Goal: Transaction & Acquisition: Purchase product/service

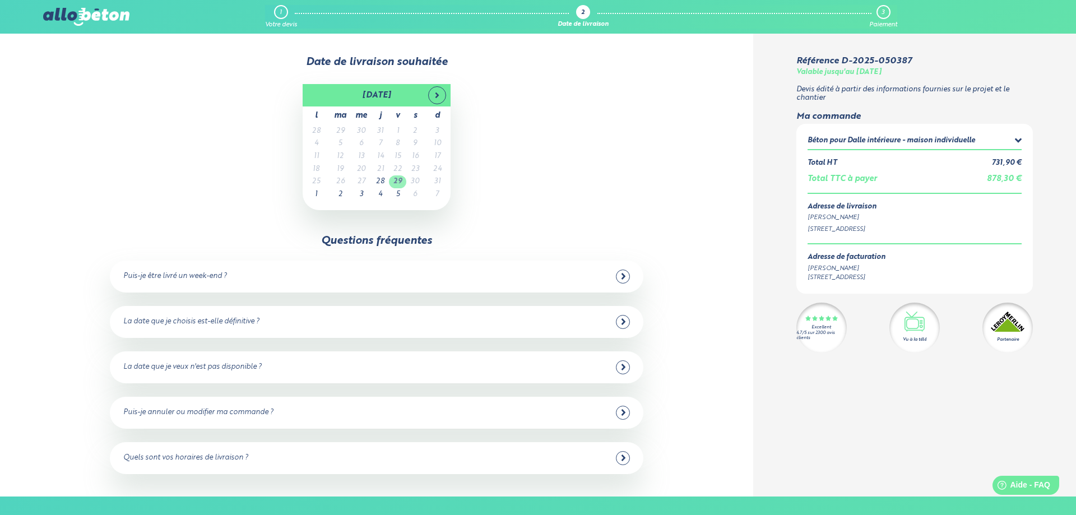
click at [399, 183] on td "29" at bounding box center [397, 181] width 17 height 13
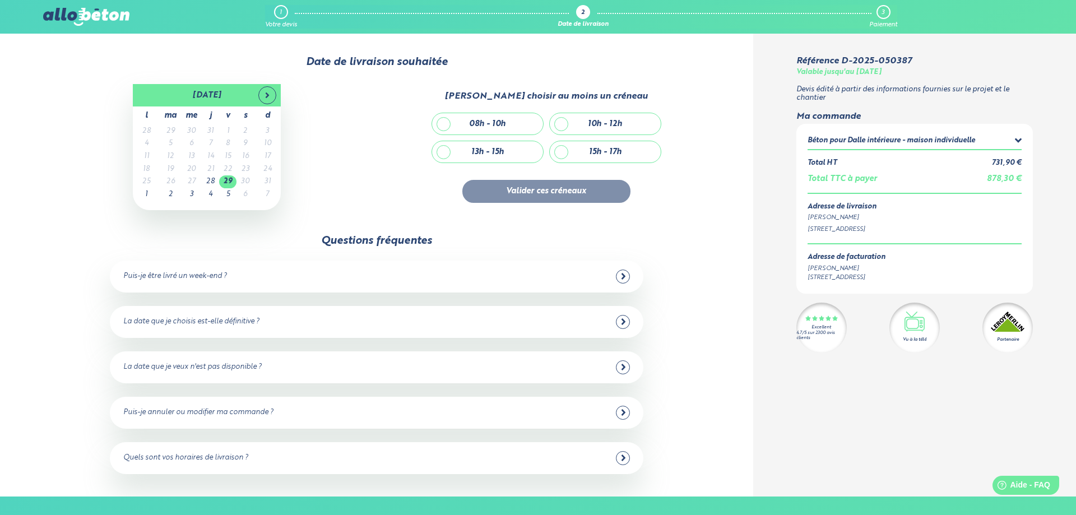
click at [562, 149] on div "15h - 17h" at bounding box center [605, 151] width 111 height 21
checkbox input "true"
click at [603, 277] on div "Puis-je être livré un week-end ?" at bounding box center [376, 277] width 507 height 14
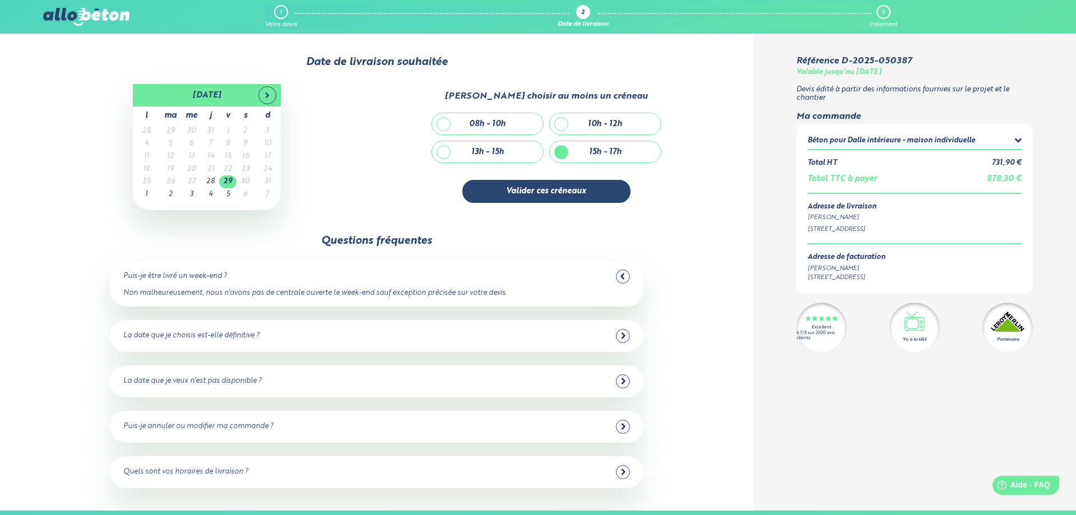
click at [604, 276] on div "Puis-je être livré un week-end ?" at bounding box center [376, 277] width 507 height 14
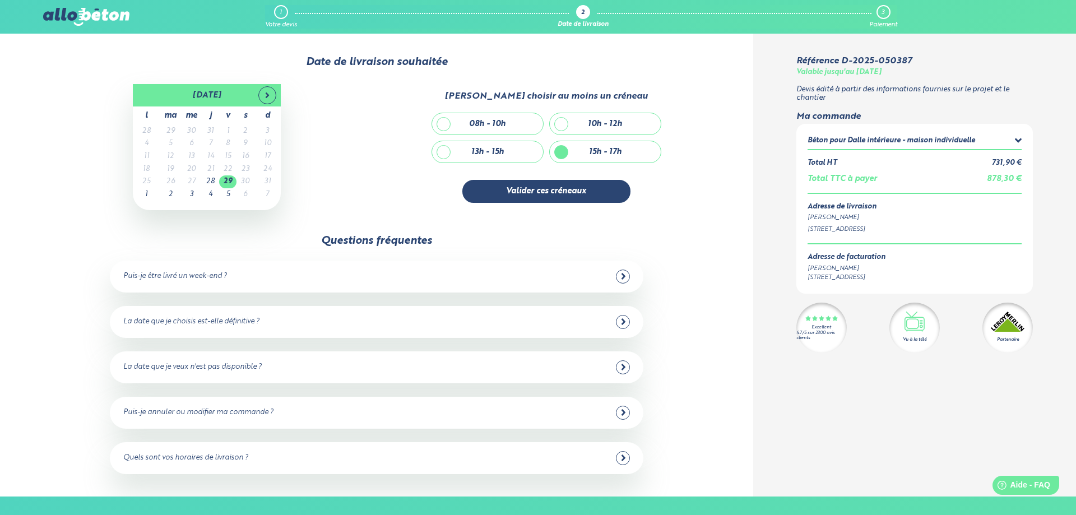
click at [581, 320] on div "La date que je choisis est-elle définitive ?" at bounding box center [376, 322] width 507 height 14
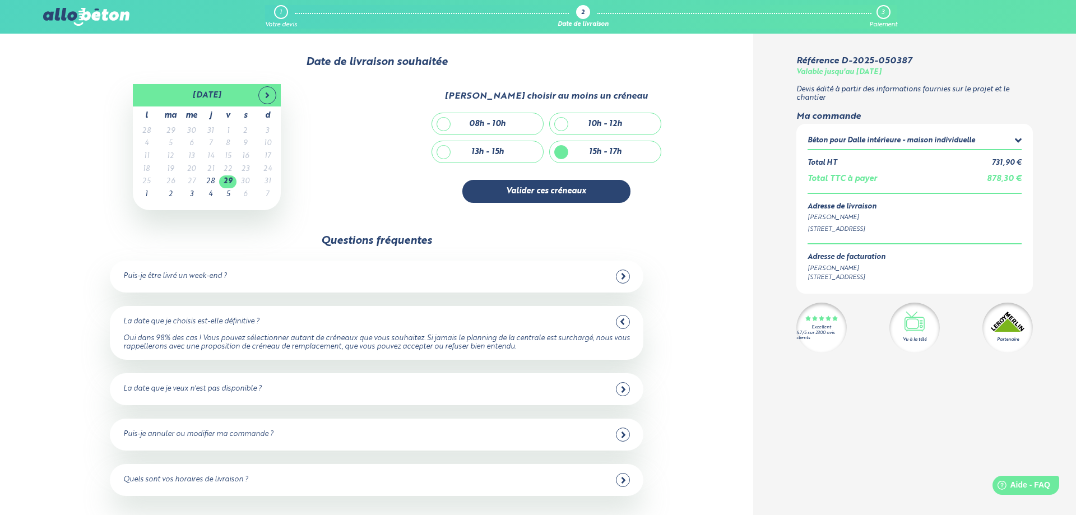
click at [582, 329] on div "La date que je choisis est-elle définitive ?" at bounding box center [376, 322] width 507 height 14
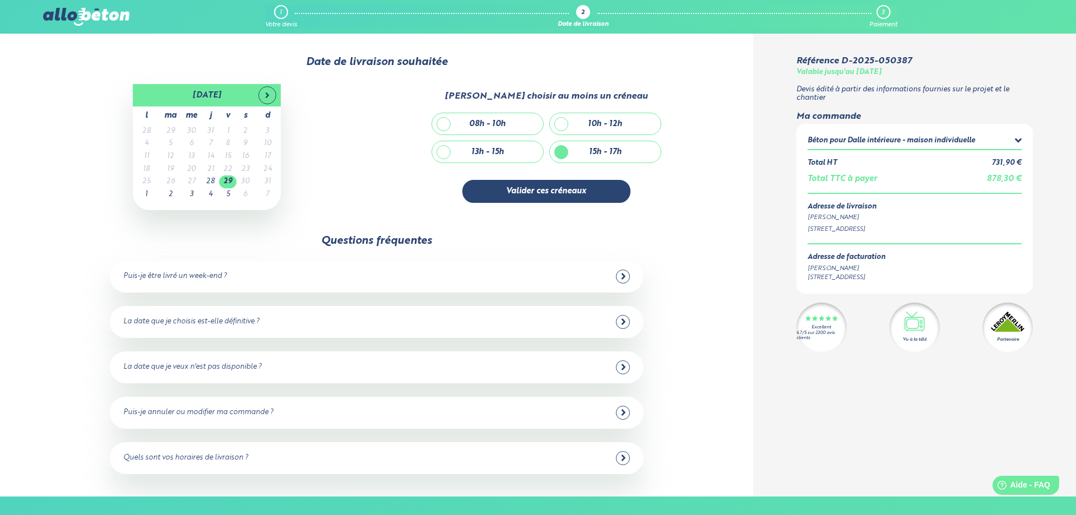
click at [574, 362] on div "La date que je veux n'est pas disponible ?" at bounding box center [376, 367] width 507 height 14
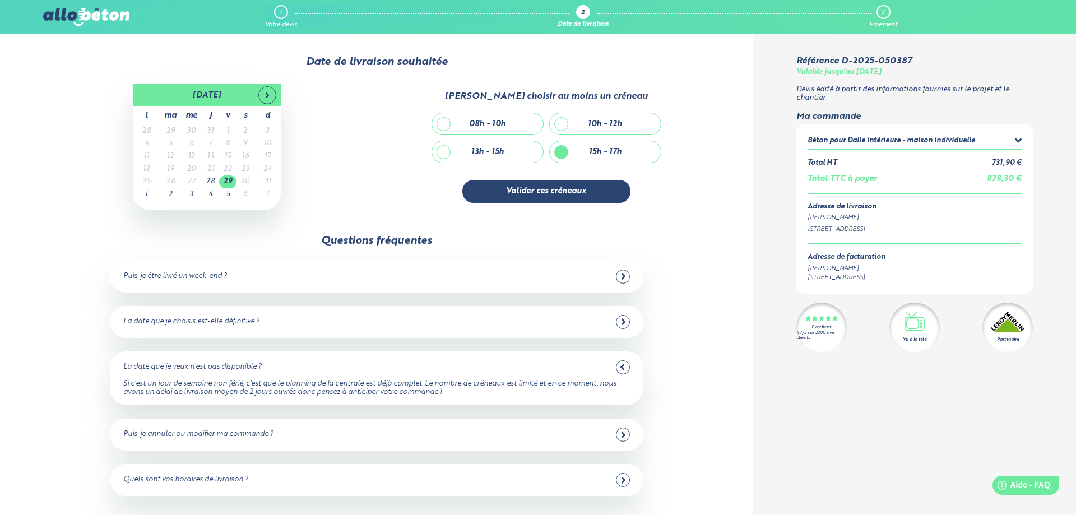
click at [574, 362] on div "La date que je veux n'est pas disponible ?" at bounding box center [376, 367] width 507 height 14
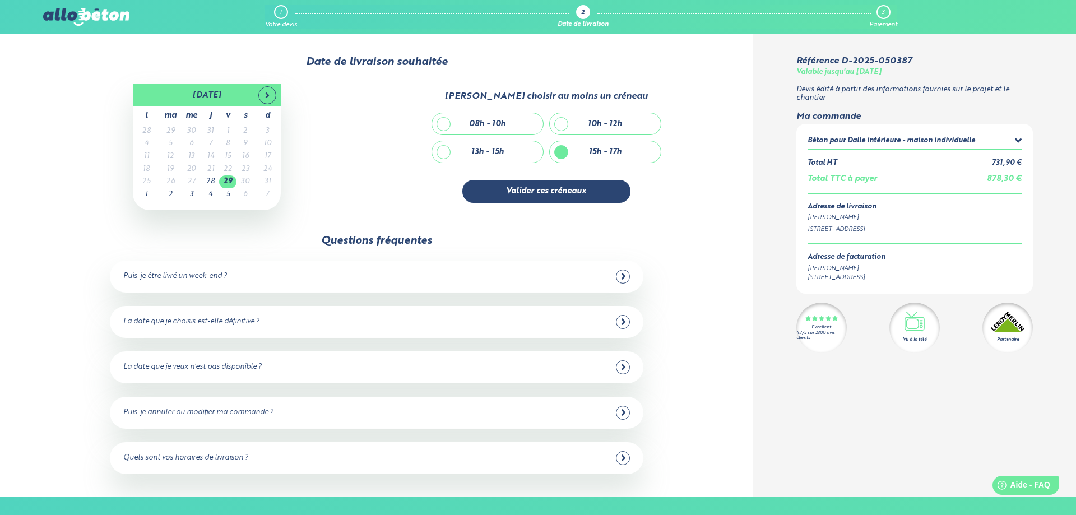
click at [547, 420] on div "Puis-je annuler ou modifier ma commande ? Oui, vous pouvez annuler jusqu'à 48 h…" at bounding box center [377, 413] width 534 height 32
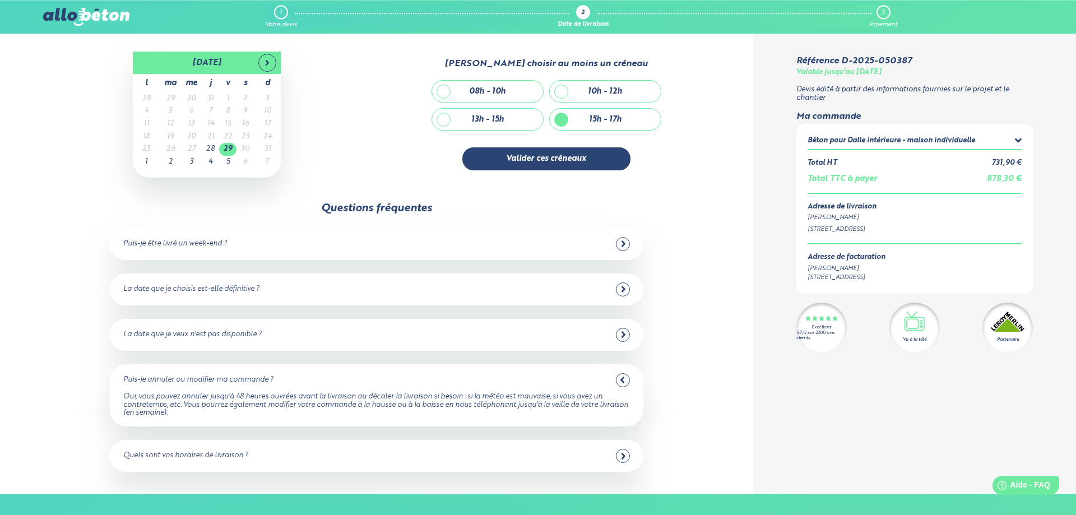
scroll to position [57, 0]
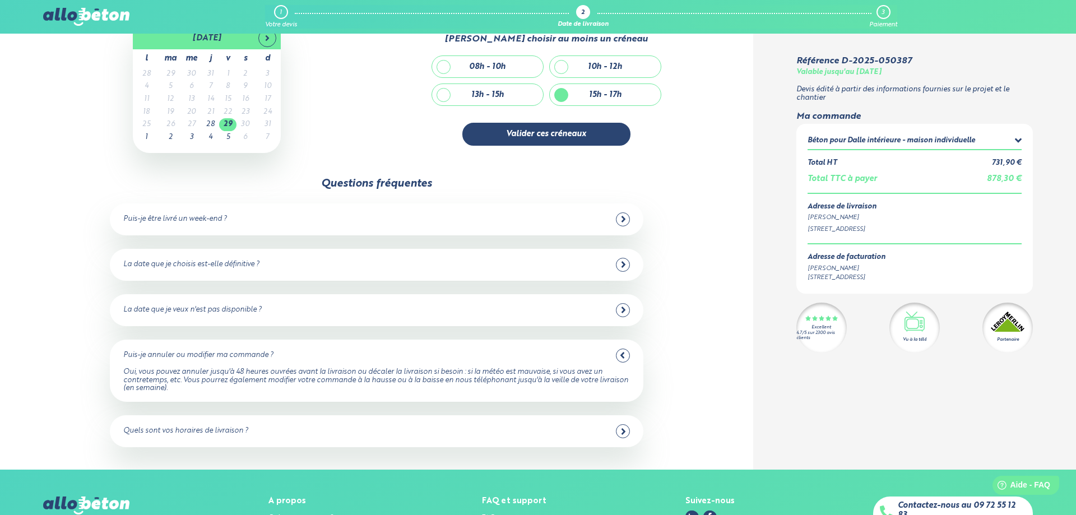
click at [480, 380] on div "Oui, vous pouvez annuler jusqu'à 48 heures ouvrées avant la livraison ou décale…" at bounding box center [376, 380] width 507 height 25
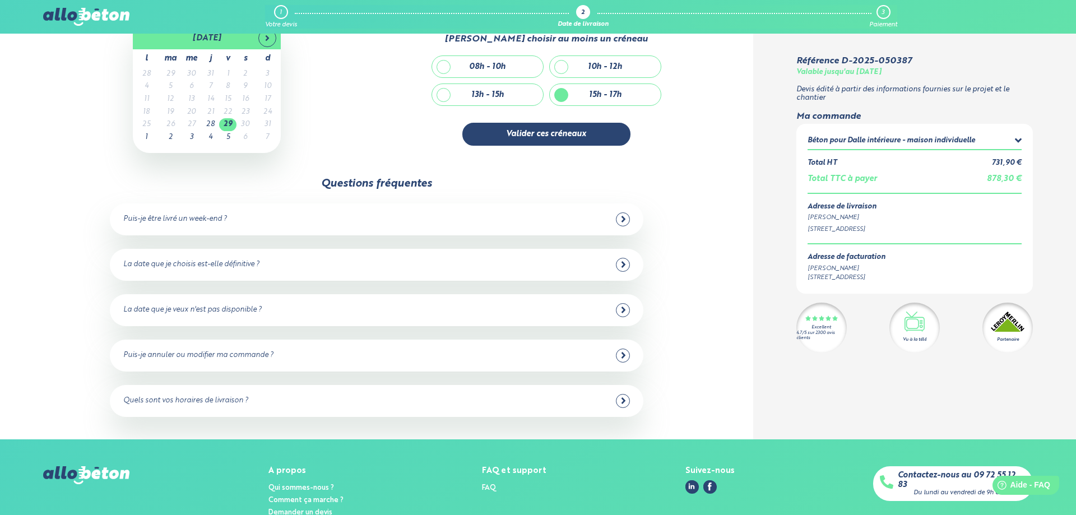
click at [445, 415] on div "Quels sont vos horaires de livraison ? Nous livrons entre 8 heures et 16 heures…" at bounding box center [377, 401] width 534 height 32
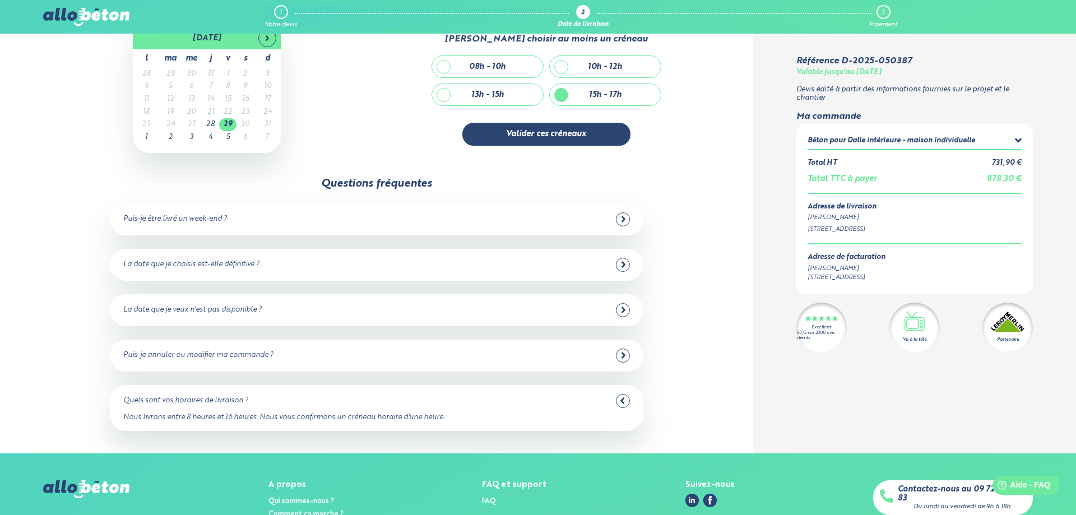
click at [453, 366] on div "Puis-je annuler ou modifier ma commande ? Oui, vous pouvez annuler jusqu'à 48 h…" at bounding box center [377, 356] width 534 height 32
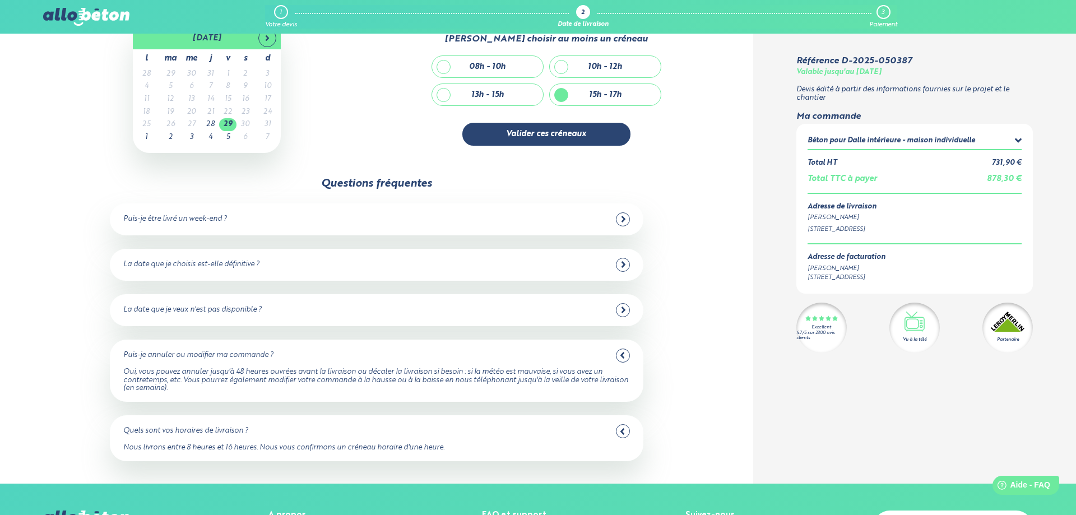
click at [453, 366] on div "Puis-je annuler ou modifier ma commande ? Oui, vous pouvez annuler jusqu'à 48 h…" at bounding box center [377, 371] width 534 height 62
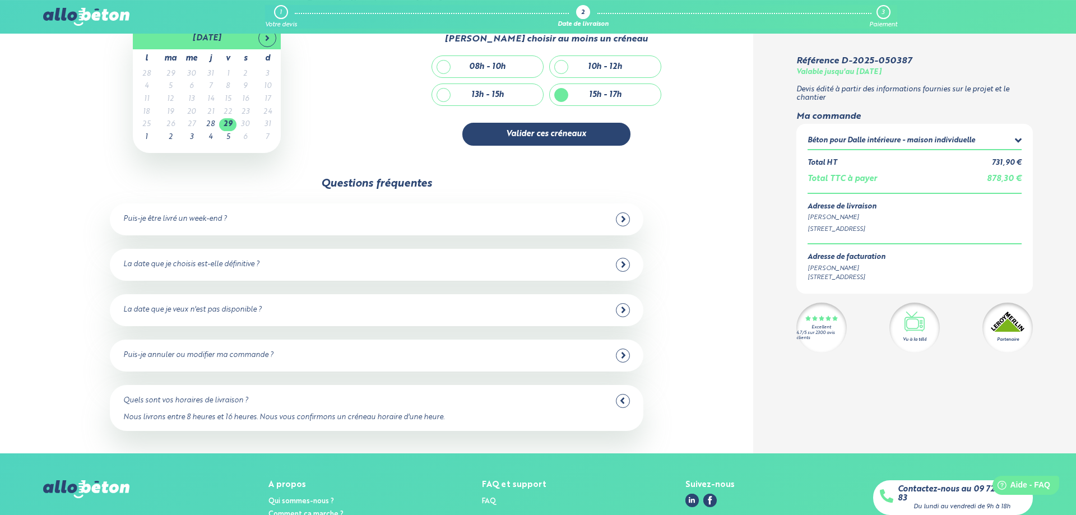
scroll to position [0, 0]
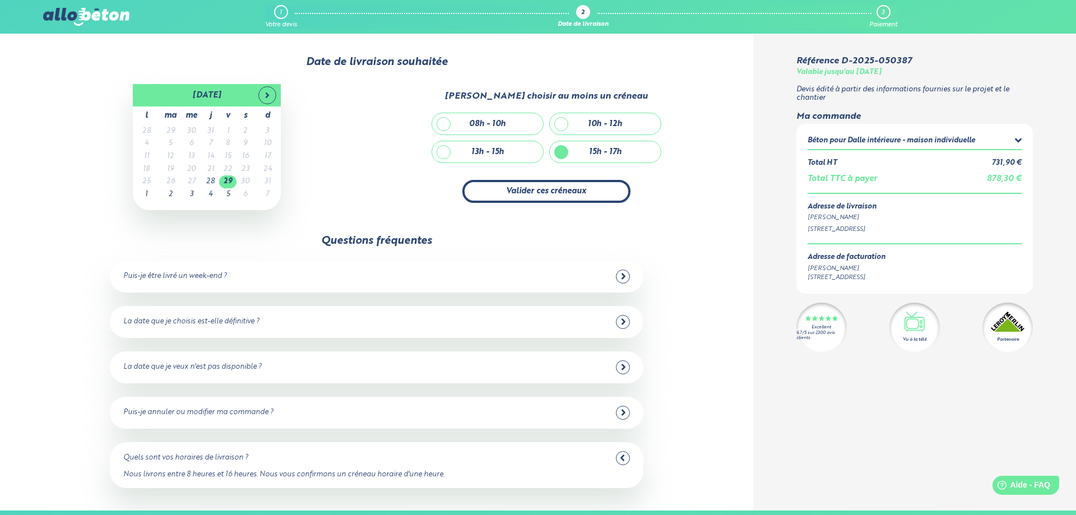
click at [571, 197] on button "Valider ces créneaux" at bounding box center [546, 191] width 168 height 23
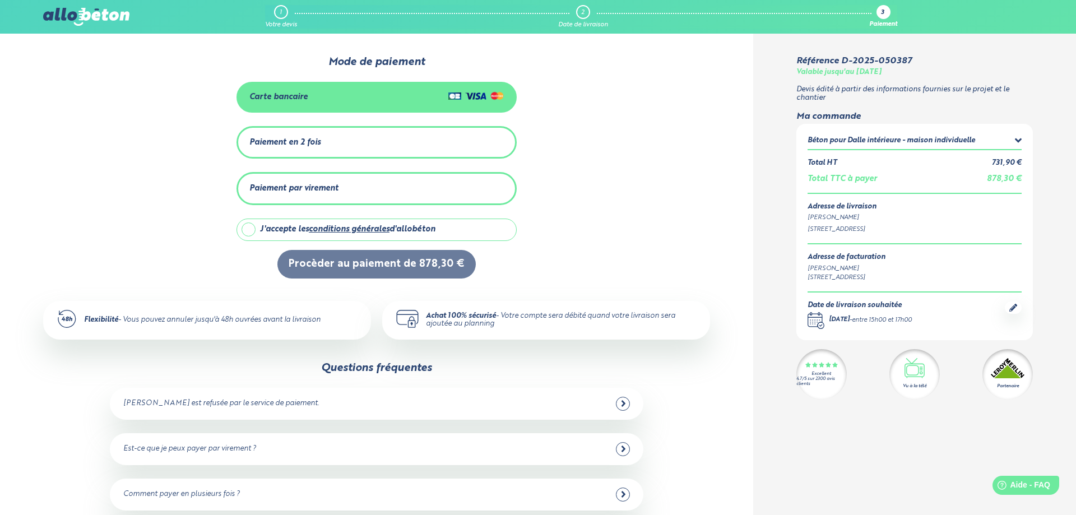
click at [398, 150] on div "Paiement en 2 fois" at bounding box center [376, 142] width 255 height 18
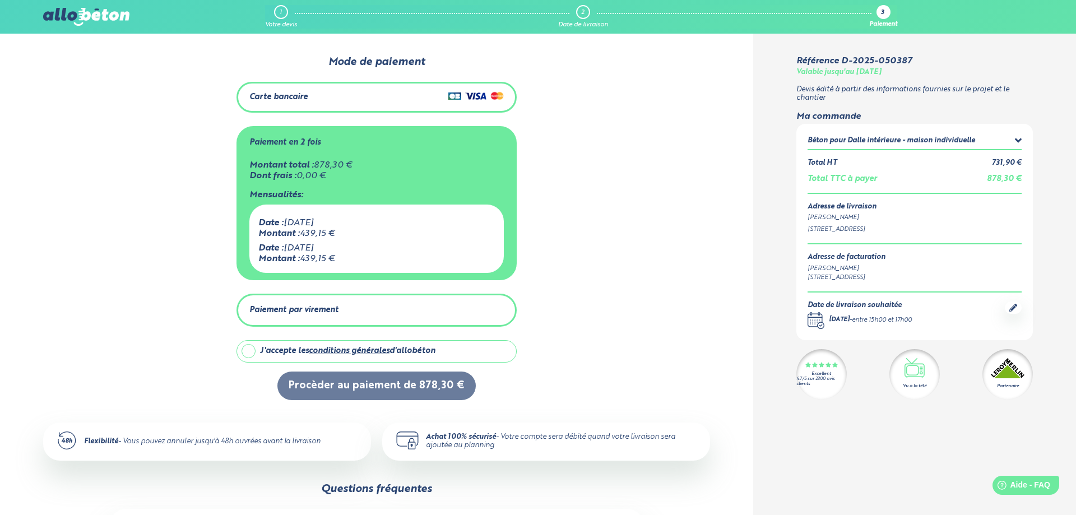
click at [311, 307] on div "Paiement par virement" at bounding box center [293, 311] width 89 height 10
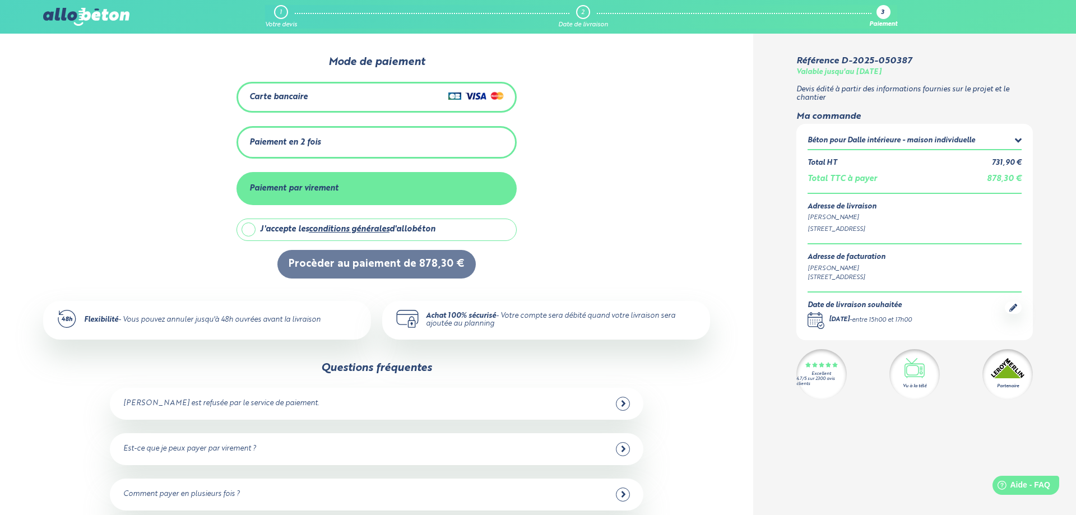
click at [366, 144] on div "Paiement en 2 fois" at bounding box center [376, 142] width 255 height 18
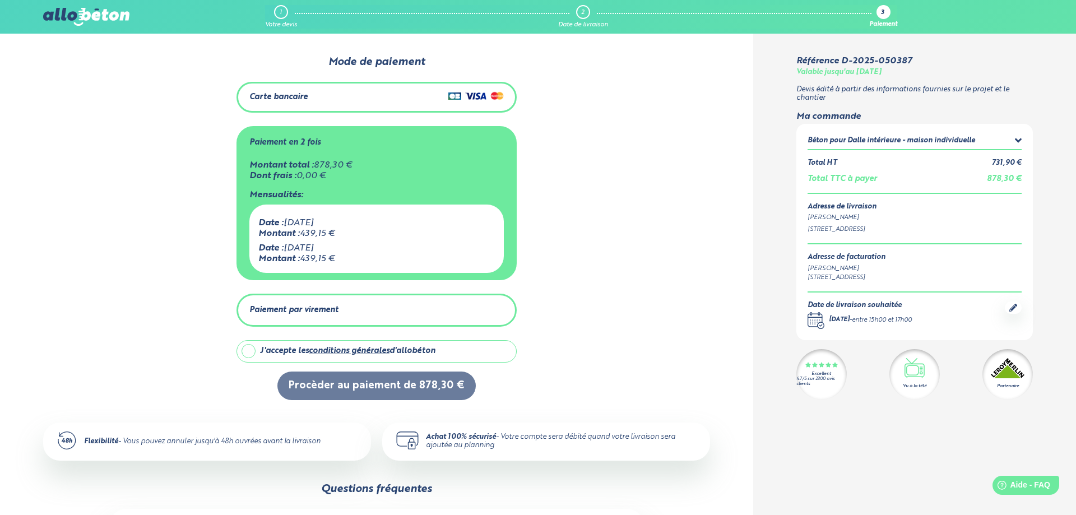
click at [255, 350] on label "J'accepte les conditions générales d'allobéton" at bounding box center [377, 351] width 280 height 22
checkbox input "true"
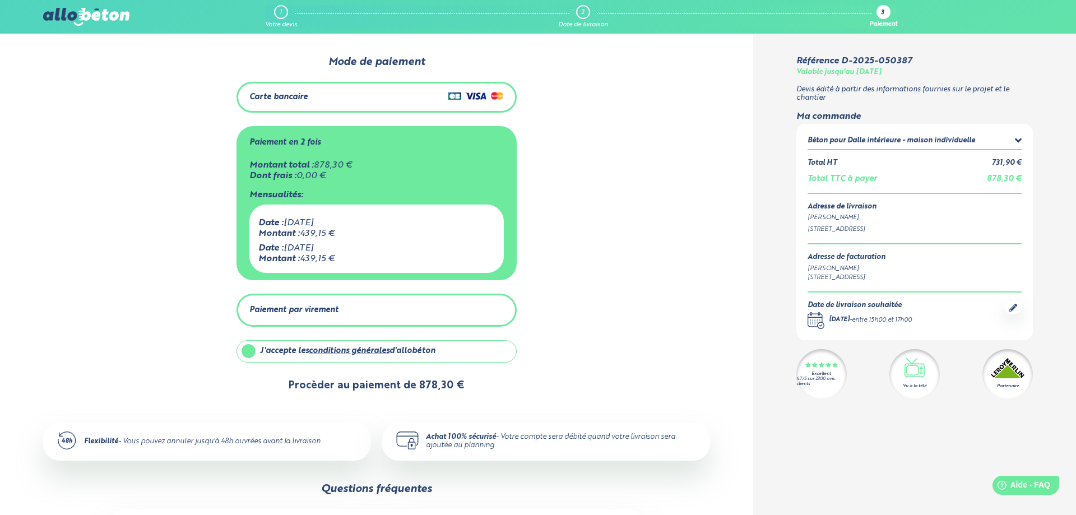
click at [344, 381] on button "Procèder au paiement de 878,30 €" at bounding box center [376, 386] width 198 height 29
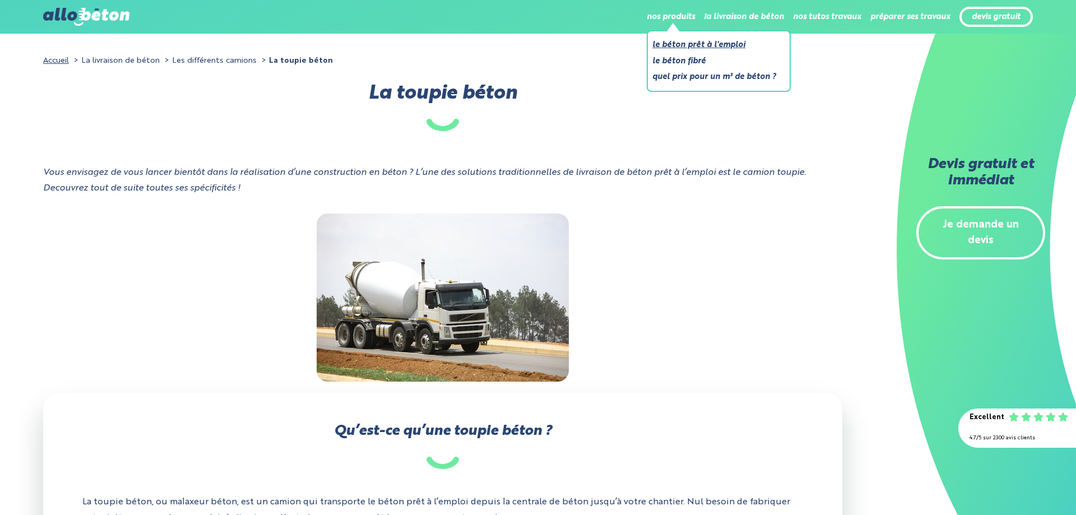
click at [678, 44] on link "Le béton prêt à l'emploi" at bounding box center [715, 45] width 124 height 14
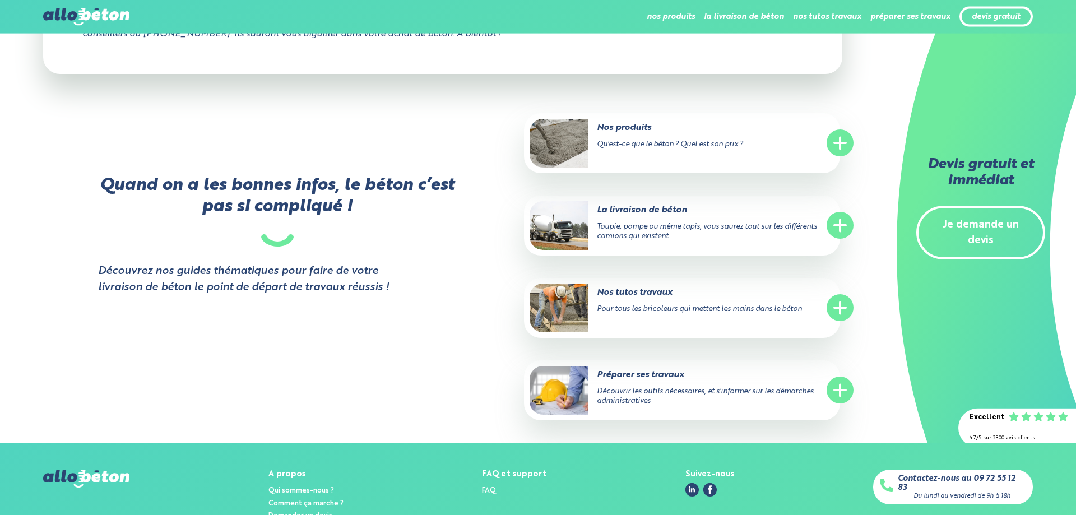
scroll to position [3431, 0]
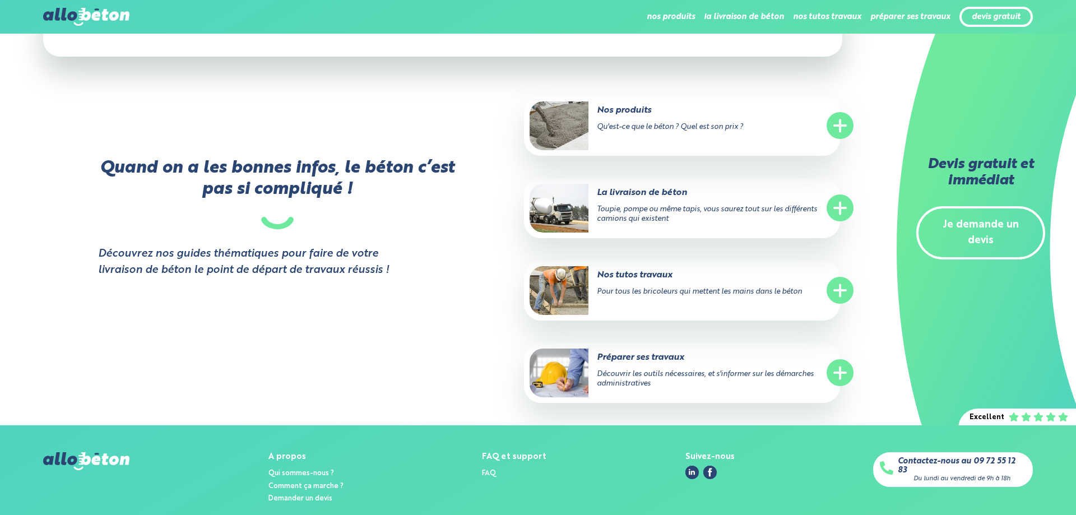
click at [827, 135] on div "Nos produits Qu'est-ce que le béton ? Quel est son prix ? .icon-plus { fill: no…" at bounding box center [682, 126] width 316 height 60
click at [846, 127] on circle at bounding box center [840, 125] width 27 height 27
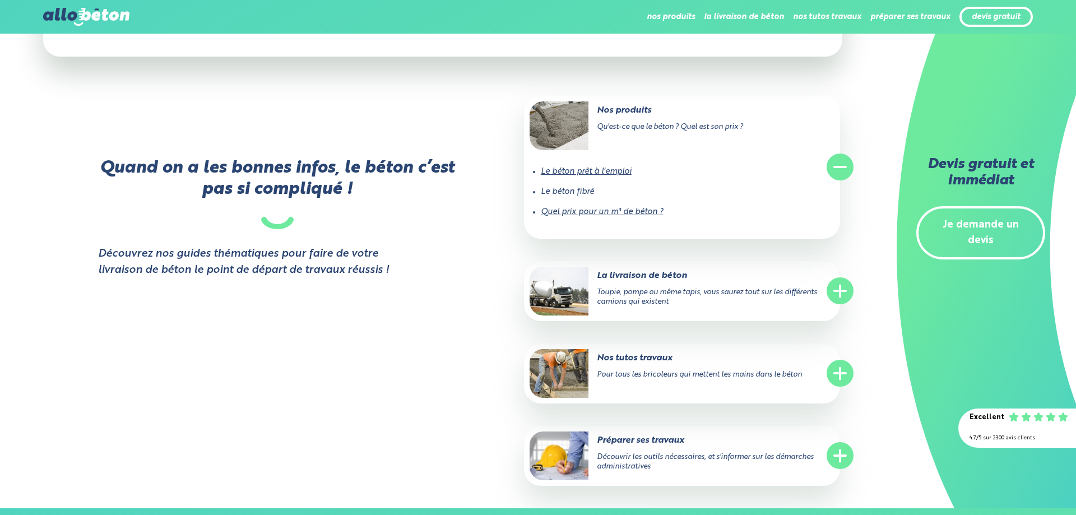
click at [570, 196] on li "Le béton fibré" at bounding box center [682, 192] width 283 height 20
click at [563, 173] on link "Le béton prêt à l'emploi" at bounding box center [586, 172] width 91 height 8
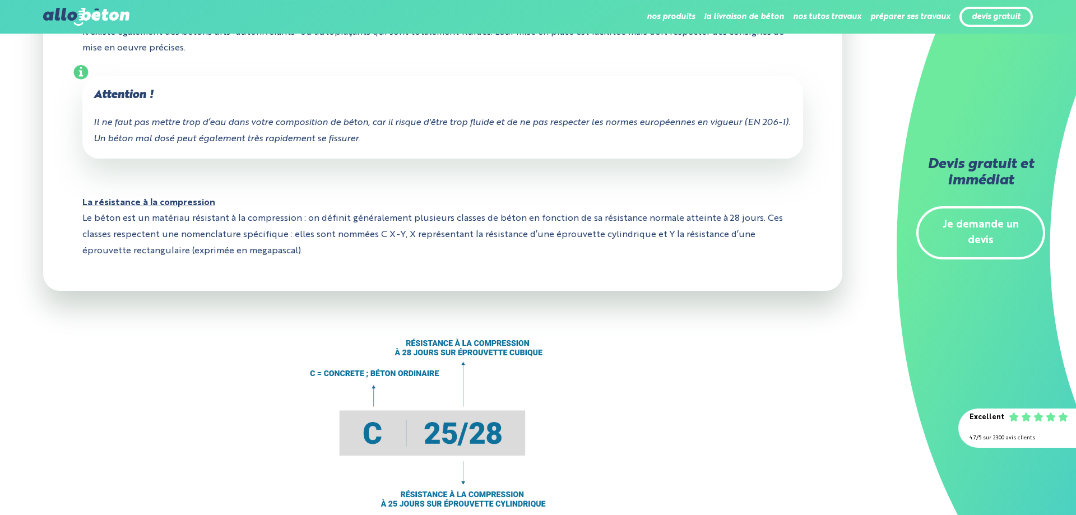
scroll to position [1715, 0]
